Goal: Transaction & Acquisition: Purchase product/service

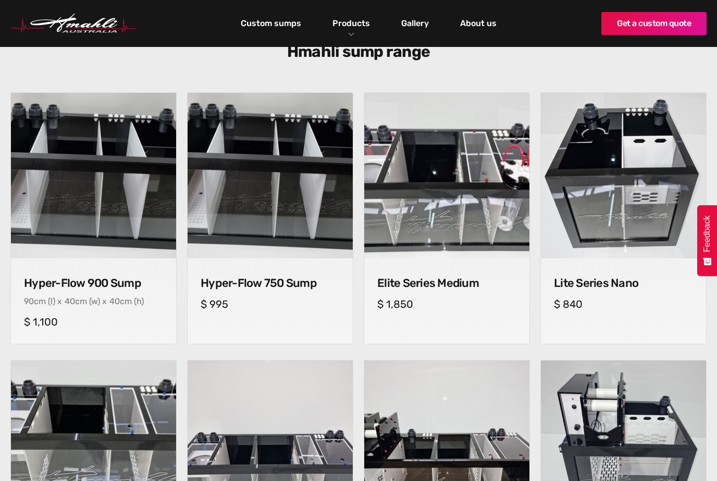
scroll to position [354, 0]
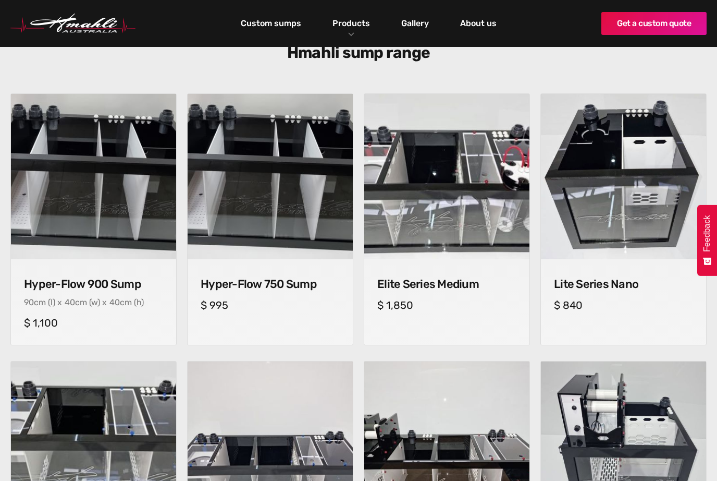
click at [475, 209] on img at bounding box center [446, 176] width 165 height 165
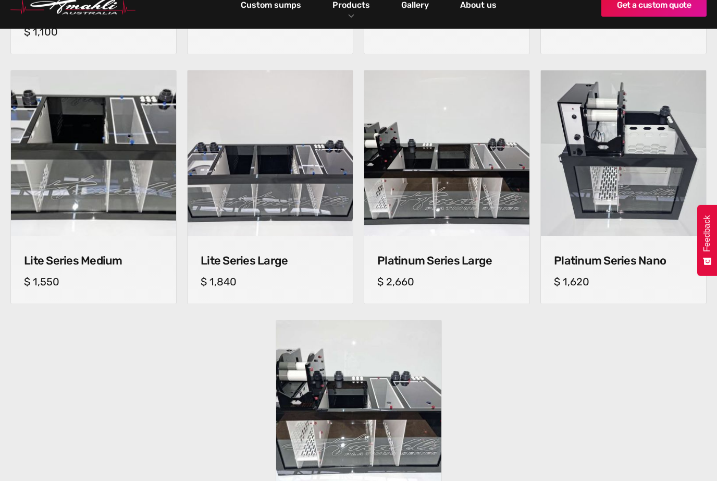
scroll to position [633, 0]
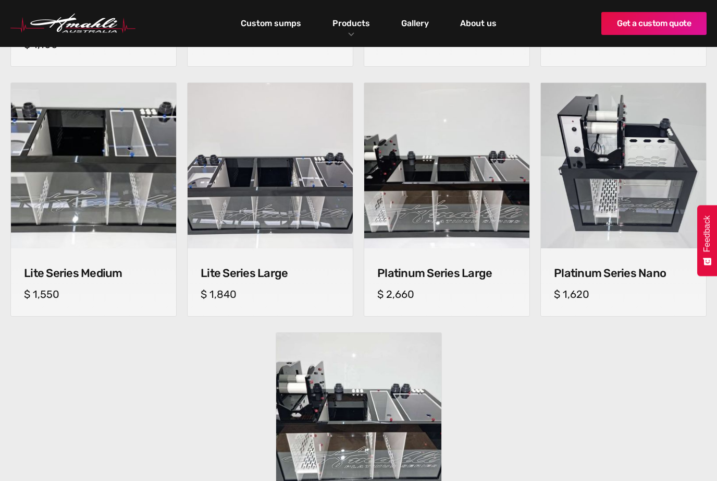
click at [474, 215] on img at bounding box center [446, 165] width 167 height 167
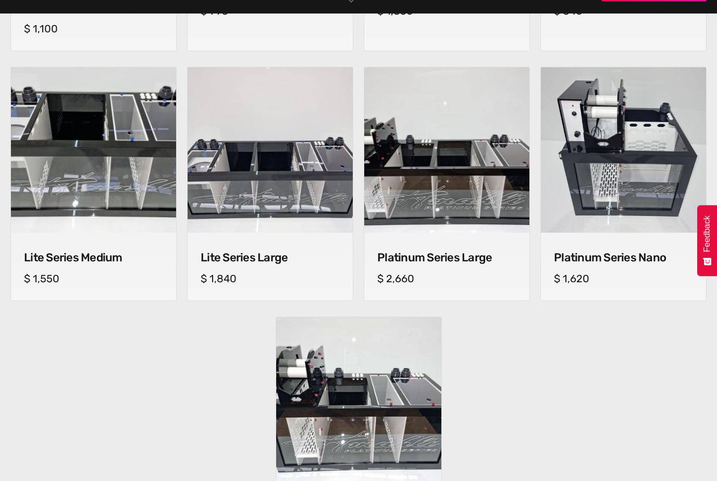
scroll to position [618, 0]
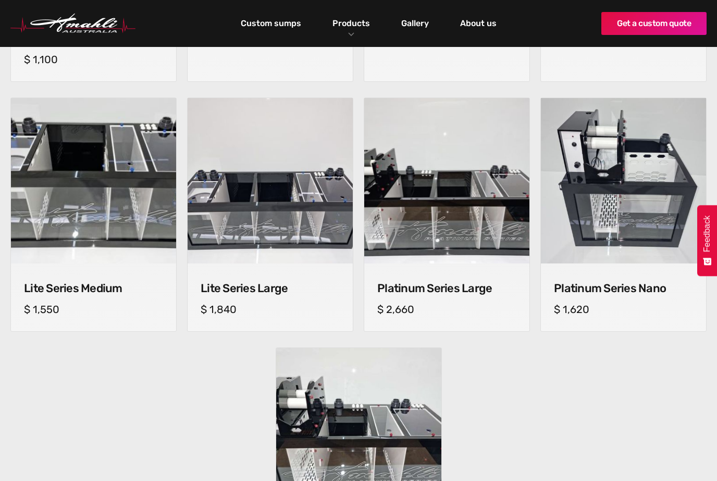
click at [243, 242] on img at bounding box center [270, 180] width 165 height 165
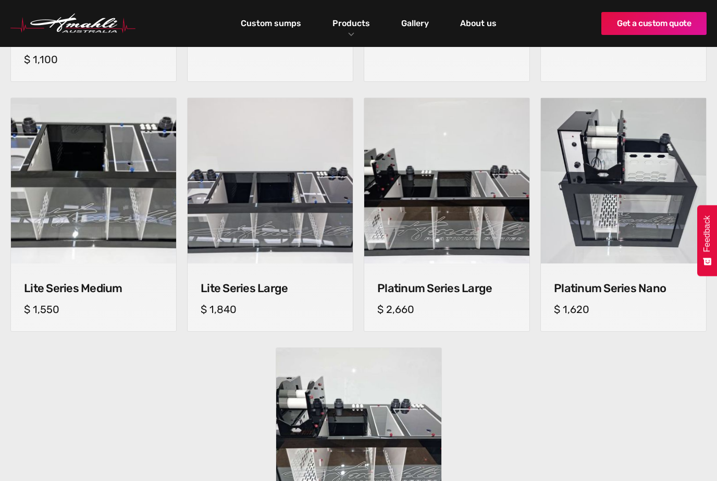
scroll to position [653, 0]
